Goal: Ask a question

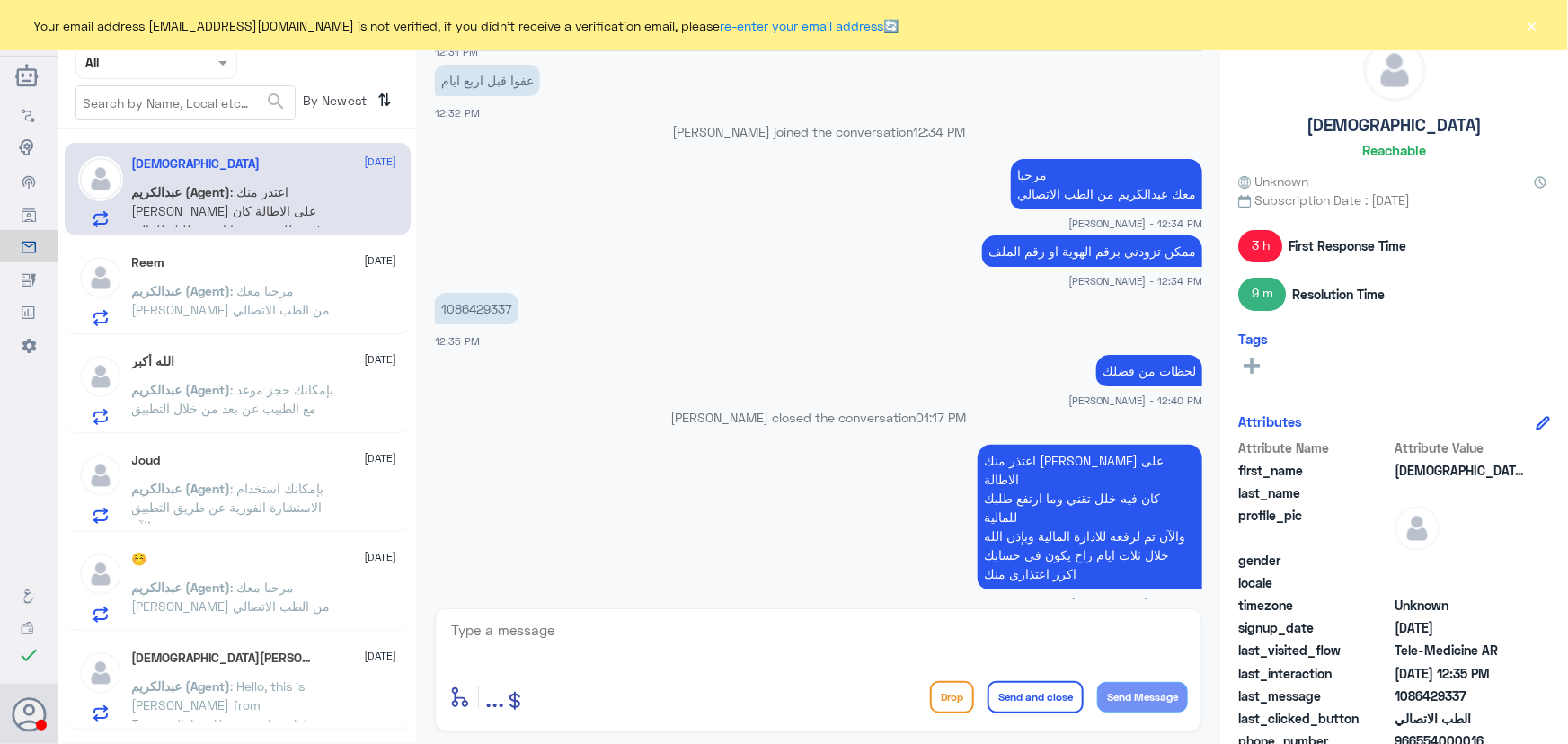
click at [1529, 34] on button "×" at bounding box center [1532, 25] width 18 height 18
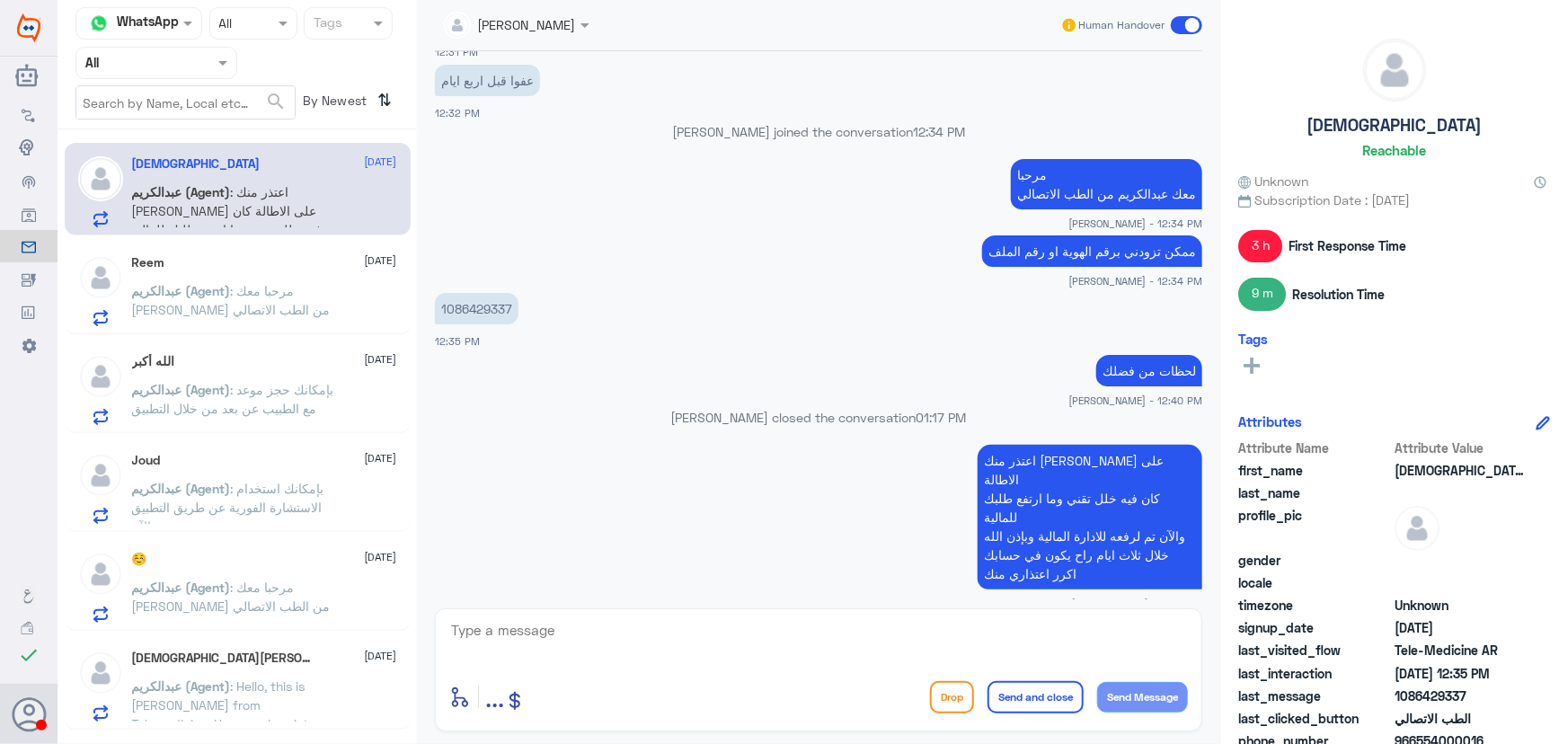
click at [311, 289] on p "[PERSON_NAME] (Agent) : مرحبا معك [PERSON_NAME] من الطب الاتصالي" at bounding box center [233, 304] width 202 height 45
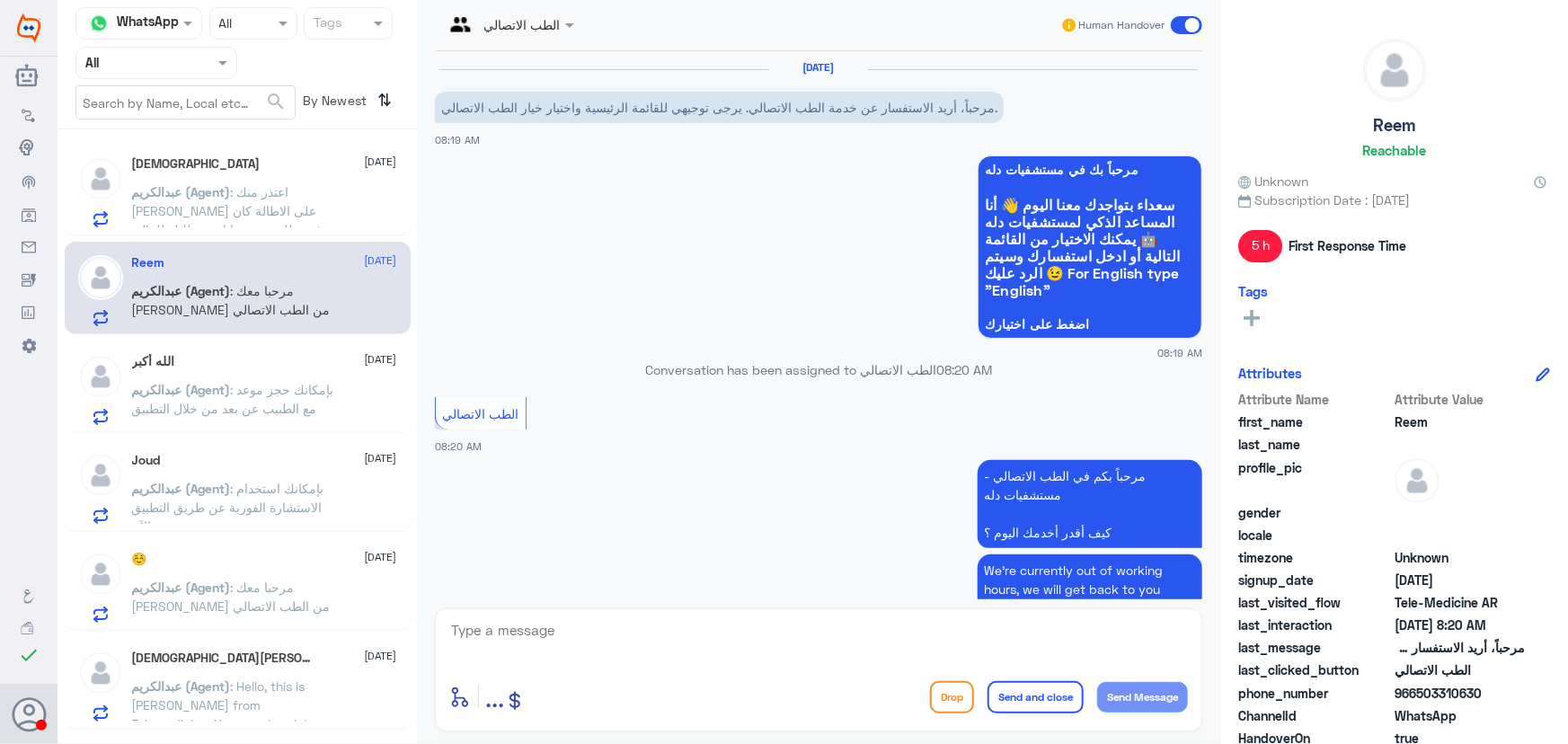
scroll to position [196, 0]
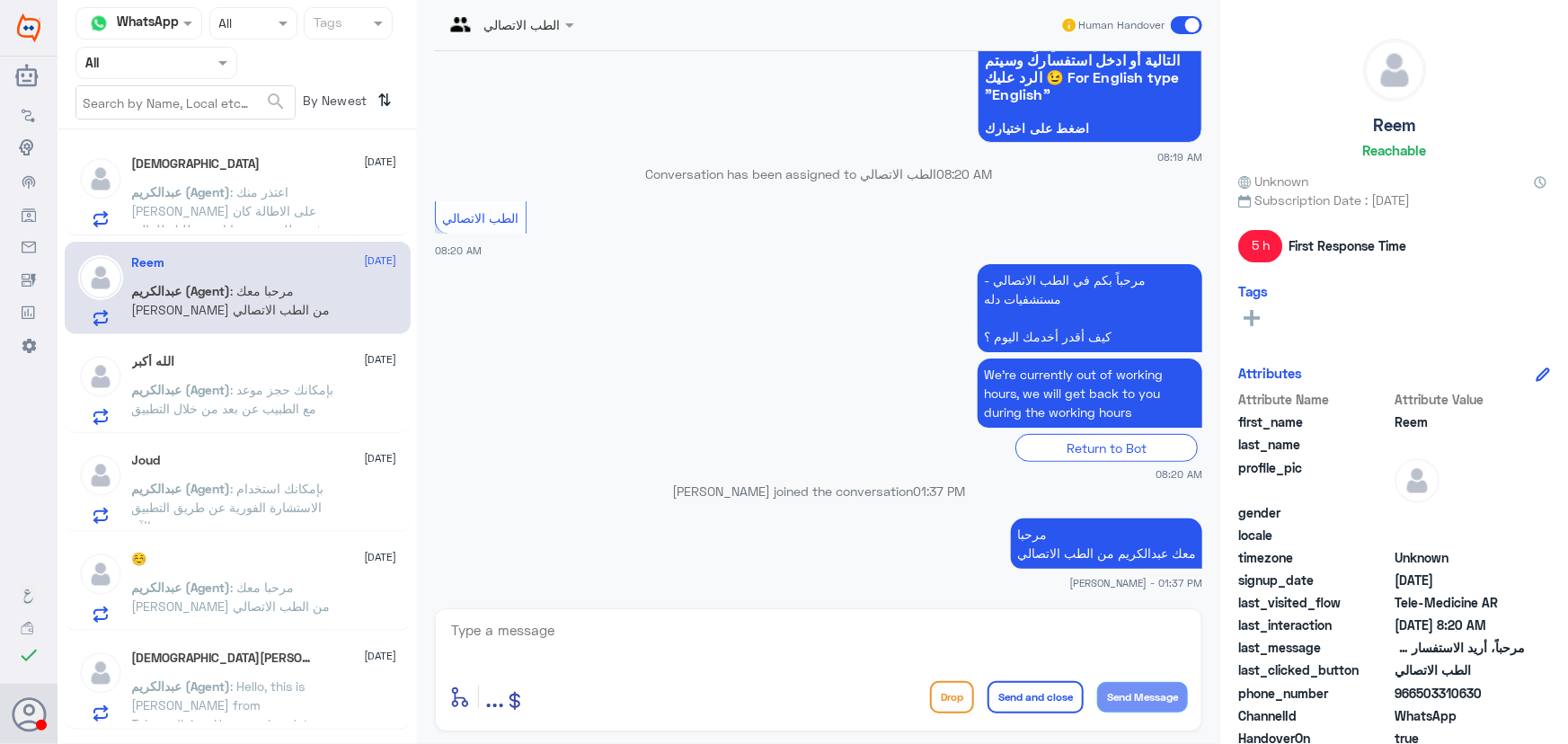
click at [271, 231] on div "[PERSON_NAME] [DATE] [PERSON_NAME] (Agent) : اعتذر منك عزيزي على الاطالة كان في…" at bounding box center [238, 188] width 346 height 93
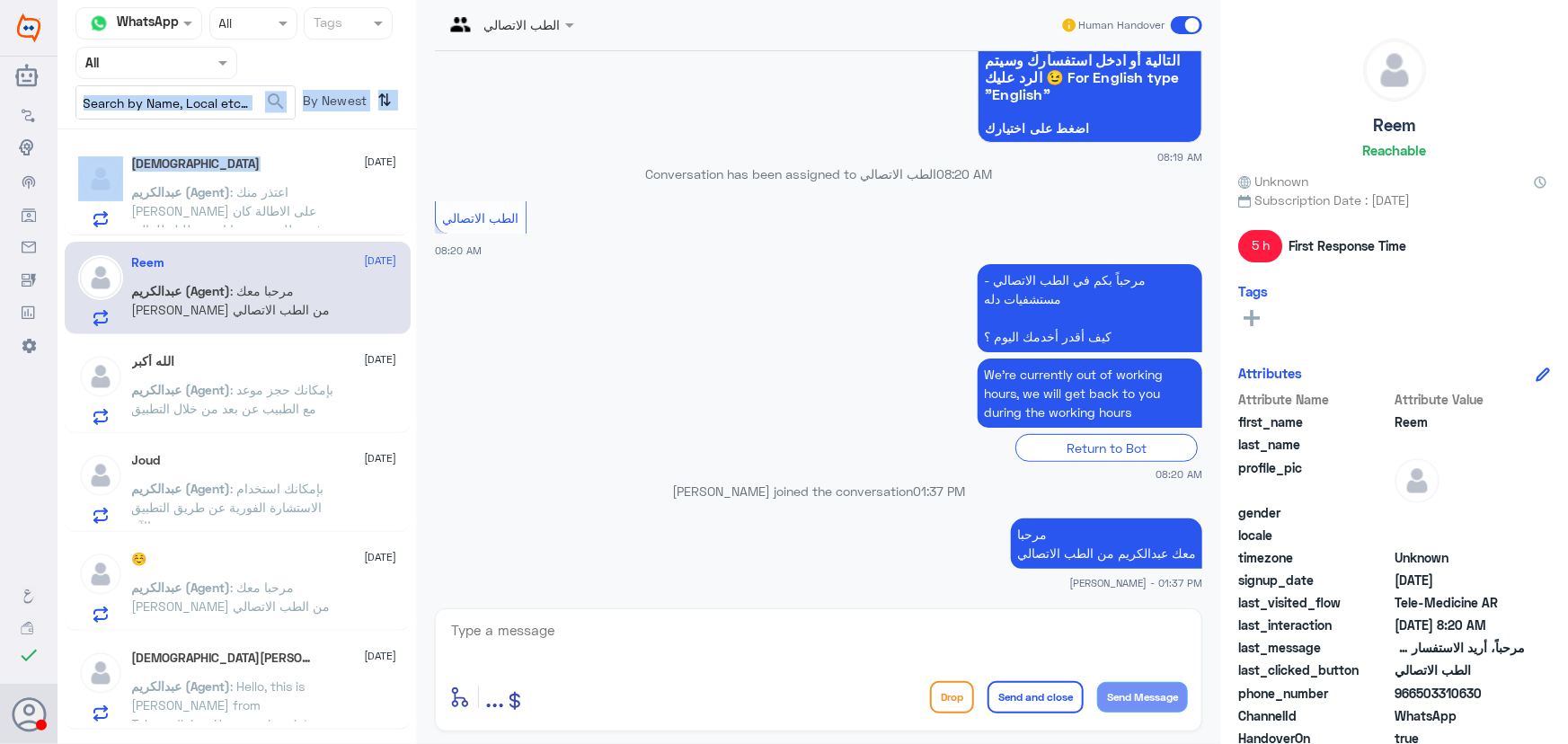
click at [266, 93] on div "Channel WhatsApp Status × All Tags Agent Filter All search By Newest ⇅ [PERSON_…" at bounding box center [237, 374] width 360 height 749
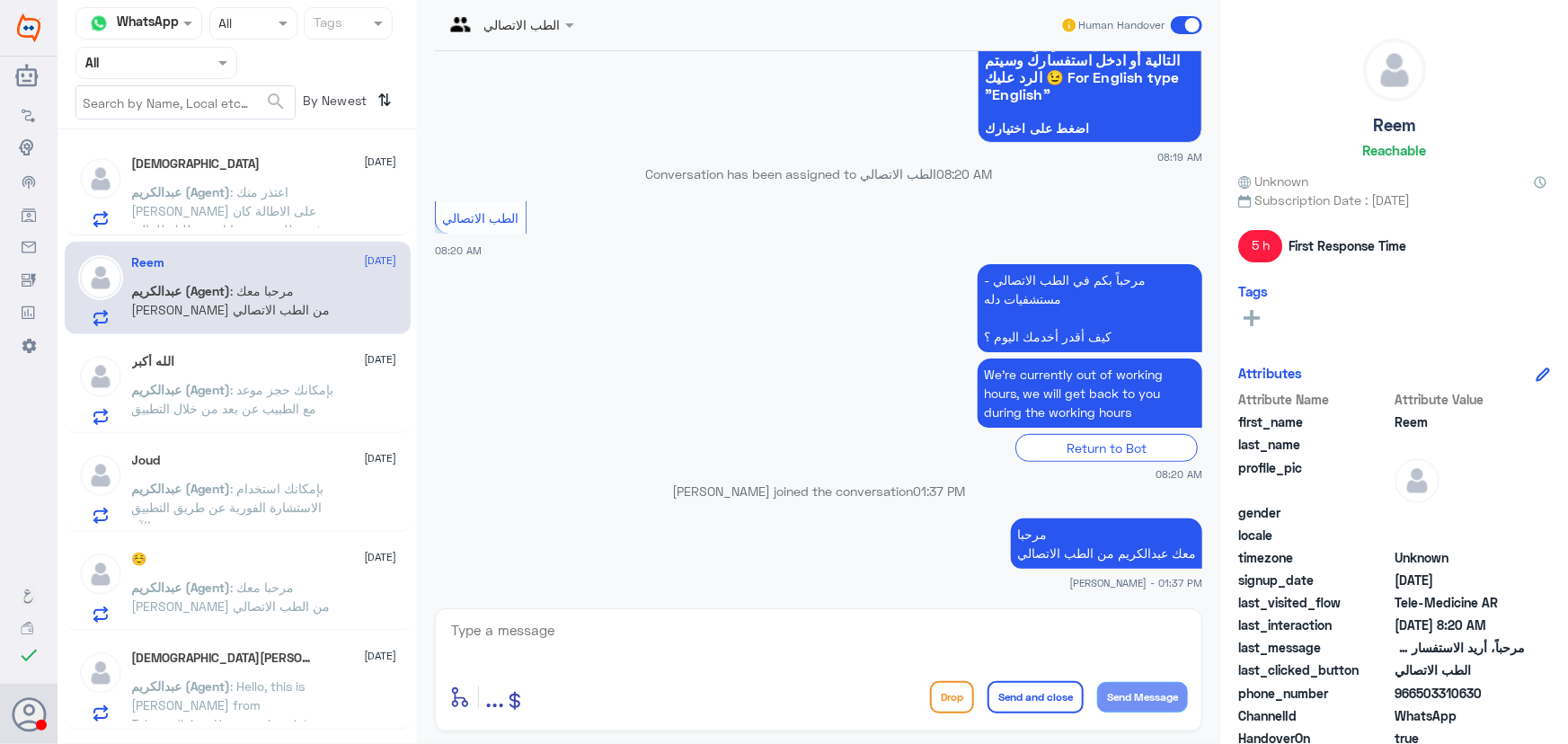
drag, startPoint x: 506, startPoint y: 308, endPoint x: 457, endPoint y: 248, distance: 77.5
click at [506, 308] on app-msgs-text "مرحباً بكم في الطب الاتصالي - مستشفيات دله كيف أقدر أخدمك [DATE] ؟" at bounding box center [818, 309] width 767 height 90
